Goal: Task Accomplishment & Management: Manage account settings

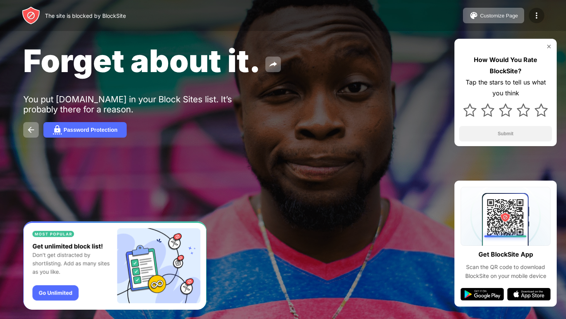
click at [535, 17] on img at bounding box center [536, 15] width 9 height 9
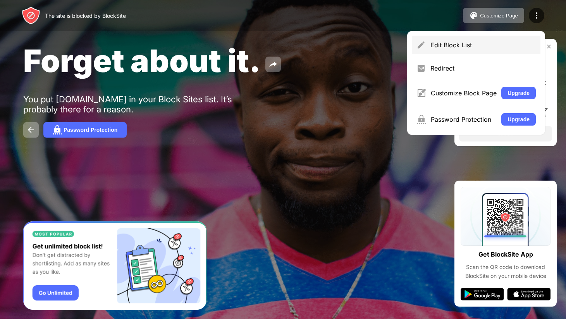
click at [432, 47] on div "Edit Block List" at bounding box center [482, 45] width 105 height 8
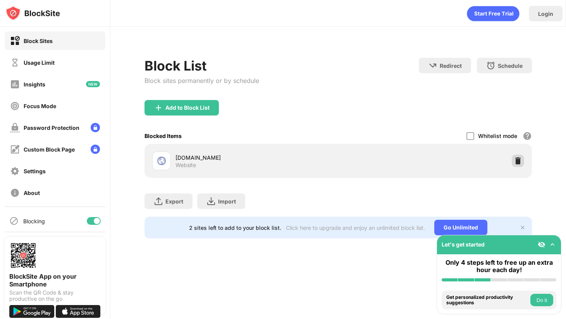
click at [522, 162] on div at bounding box center [518, 161] width 12 height 12
